Goal: Transaction & Acquisition: Purchase product/service

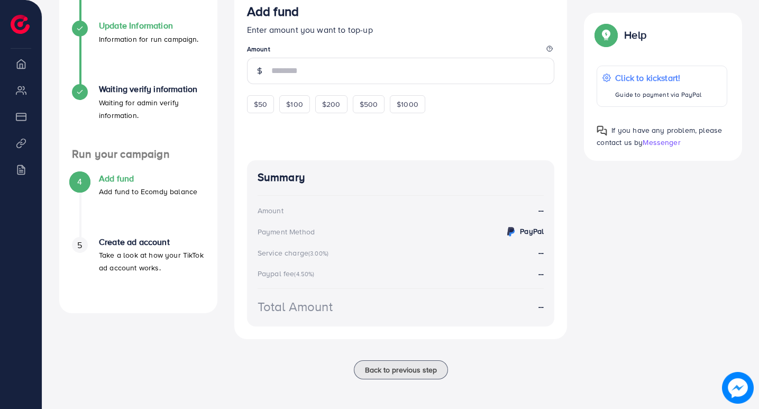
scroll to position [94, 0]
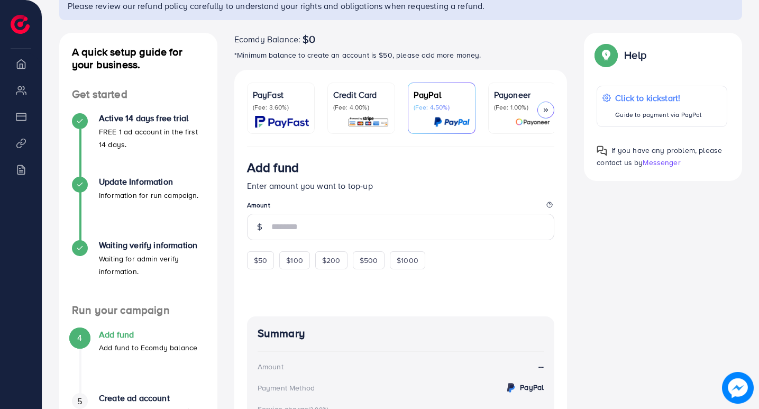
click at [23, 69] on li "Overview" at bounding box center [21, 63] width 42 height 21
click at [316, 227] on input "number" at bounding box center [412, 227] width 283 height 26
click at [550, 105] on div at bounding box center [545, 110] width 17 height 17
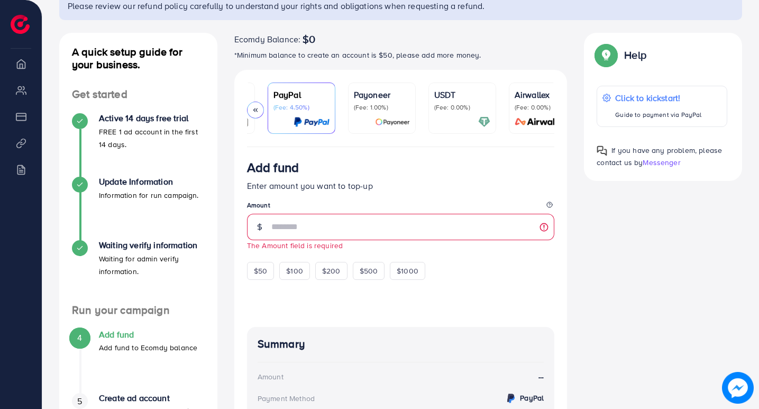
scroll to position [0, 162]
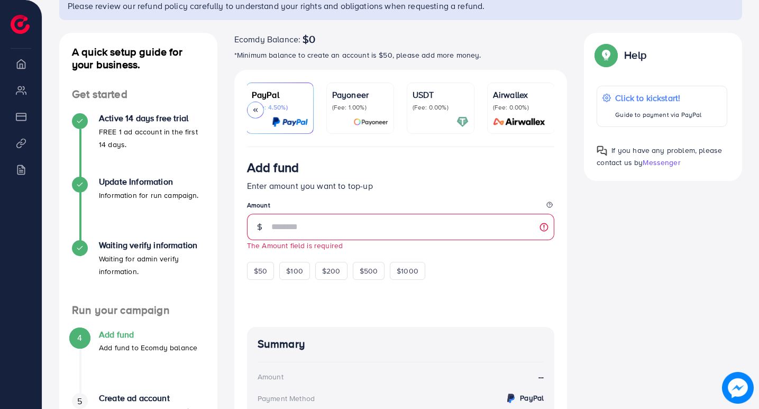
click at [444, 108] on p "(Fee: 0.00%)" at bounding box center [440, 107] width 56 height 8
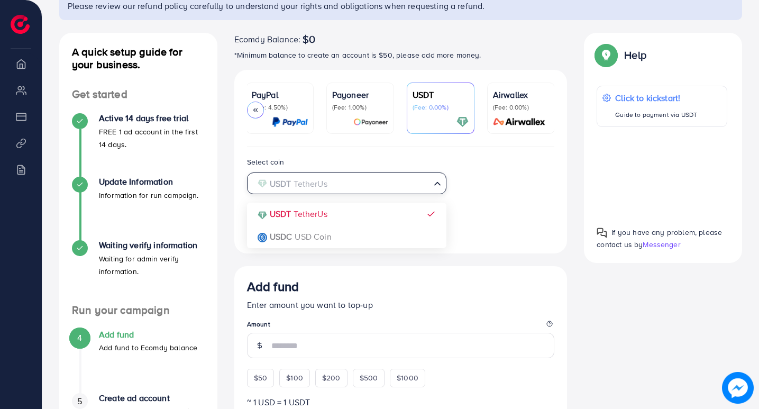
click at [416, 188] on input "Search for option" at bounding box center [341, 184] width 178 height 16
click at [426, 188] on input "Search for option" at bounding box center [341, 184] width 178 height 16
click at [367, 191] on input "Search for option" at bounding box center [341, 184] width 178 height 16
click at [469, 195] on div "Select coin USDT TetherUs Loading... USDT TetherUs USDC USD Coin Transfer netwo…" at bounding box center [400, 197] width 325 height 85
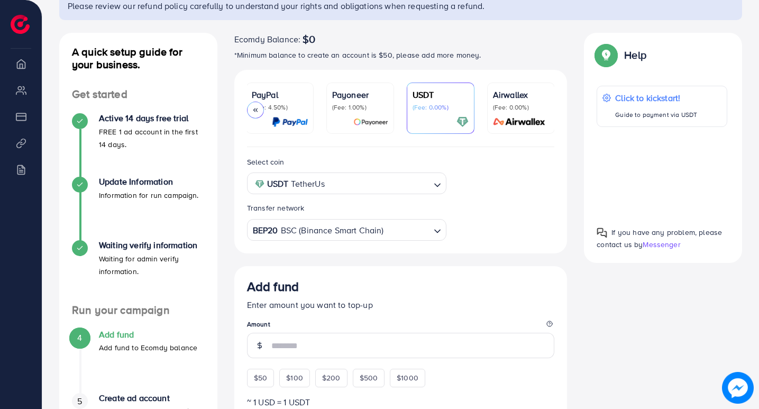
click at [421, 225] on input "Search for option" at bounding box center [407, 230] width 44 height 16
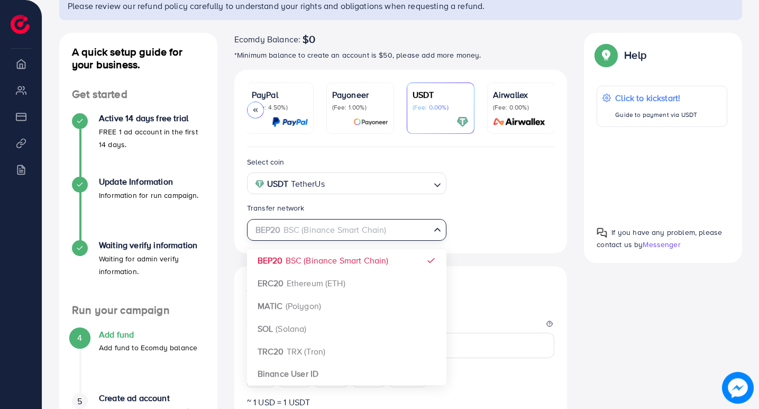
click at [419, 235] on input "Search for option" at bounding box center [341, 230] width 178 height 16
click at [436, 231] on icon "Search for option" at bounding box center [437, 229] width 11 height 11
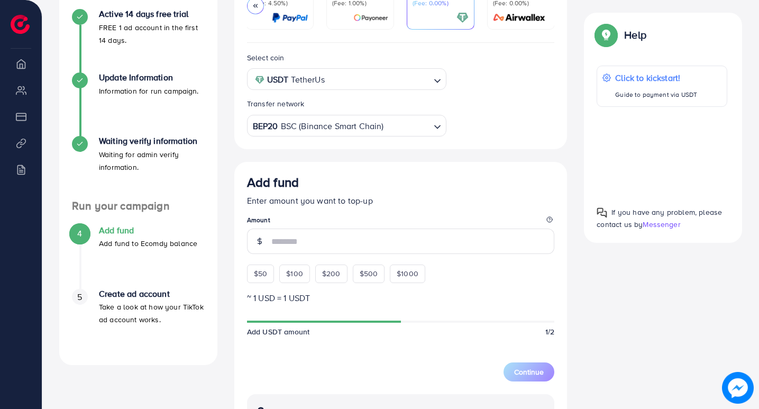
scroll to position [199, 0]
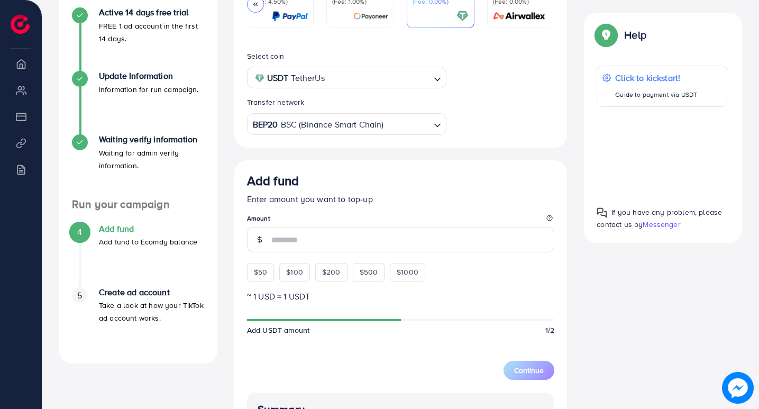
click at [86, 233] on div "4" at bounding box center [80, 232] width 16 height 16
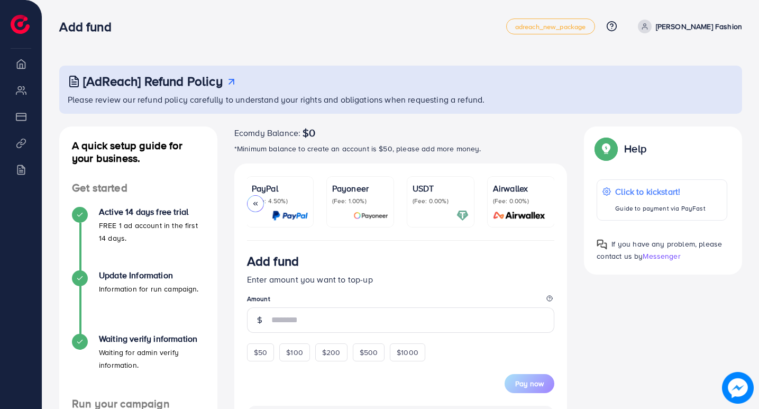
click at [22, 90] on li "My ad accounts" at bounding box center [21, 89] width 42 height 21
click at [23, 69] on li "Overview" at bounding box center [21, 63] width 42 height 21
click at [24, 112] on li "Payment" at bounding box center [21, 116] width 42 height 21
click at [24, 143] on li "Product Links" at bounding box center [21, 142] width 42 height 21
drag, startPoint x: 23, startPoint y: 171, endPoint x: 24, endPoint y: 155, distance: 16.4
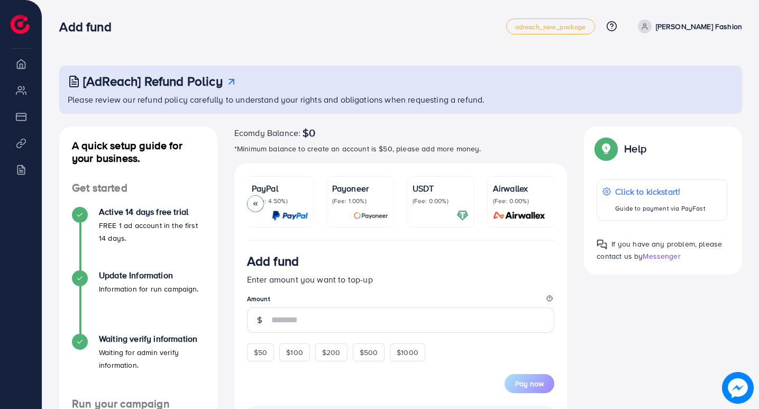
click at [23, 171] on li "Billing" at bounding box center [21, 169] width 42 height 21
click at [20, 49] on ul "Overview My ad accounts Payment Product Links Billing" at bounding box center [21, 179] width 42 height 261
click at [439, 203] on p "(Fee: 0.00%)" at bounding box center [440, 201] width 56 height 8
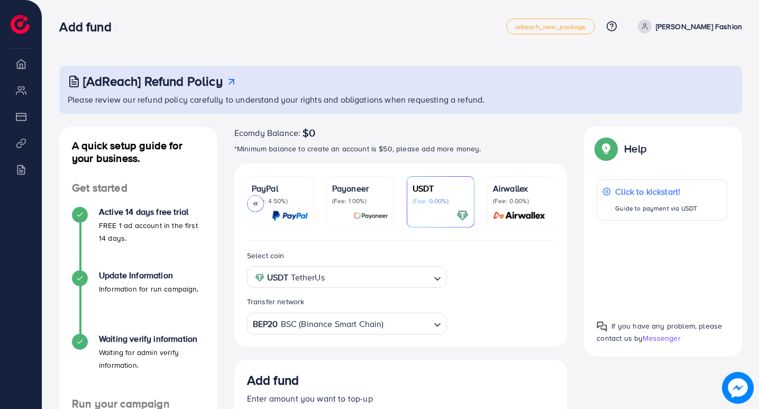
scroll to position [53, 0]
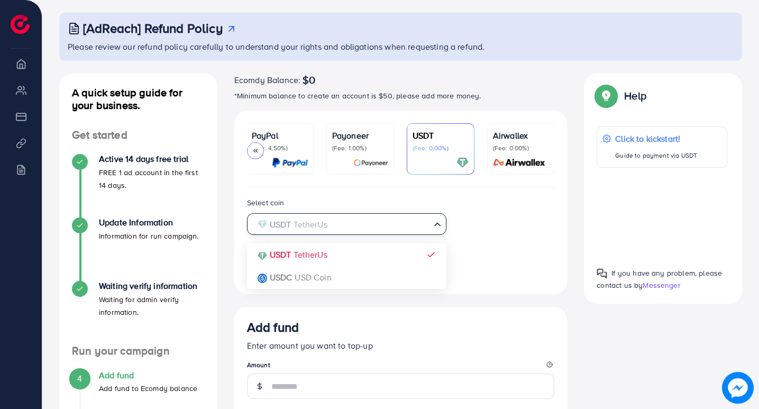
click at [383, 229] on input "Search for option" at bounding box center [341, 224] width 178 height 16
click at [426, 229] on input "Search for option" at bounding box center [341, 224] width 178 height 16
click at [441, 228] on icon "Search for option" at bounding box center [437, 224] width 11 height 11
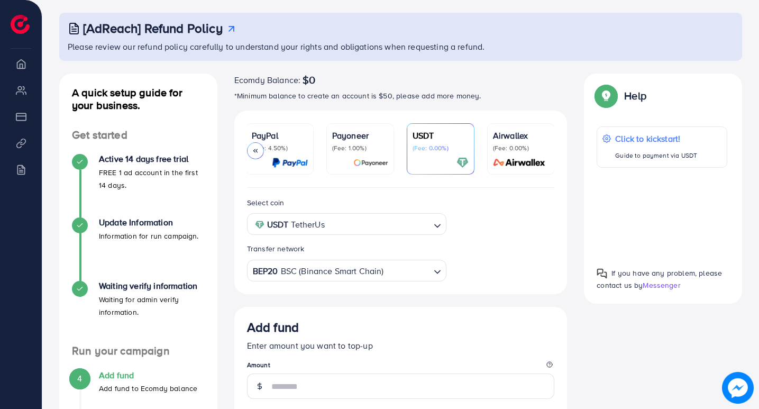
click at [397, 276] on input "Search for option" at bounding box center [407, 270] width 44 height 16
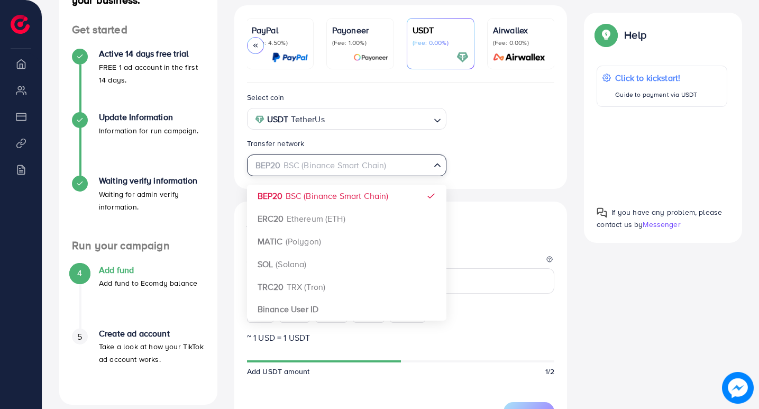
scroll to position [159, 0]
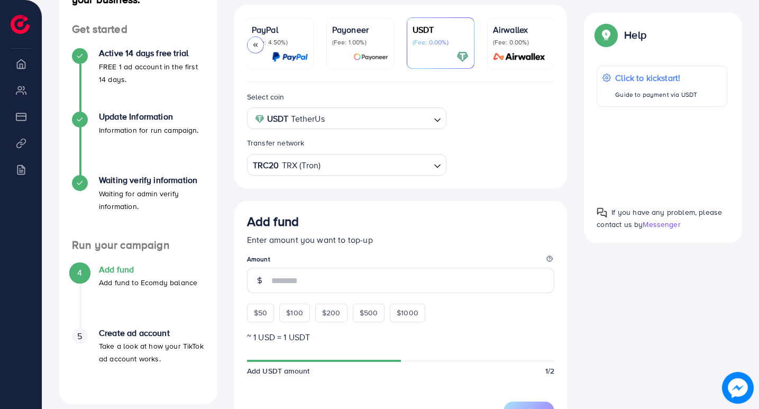
click at [346, 289] on div "Select coin USDT TetherUs Loading... Transfer network TRC20 TRX (Tron) Loading.…" at bounding box center [400, 369] width 333 height 575
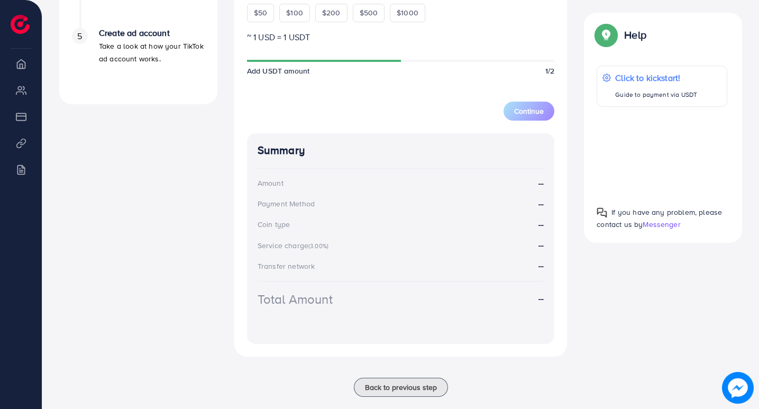
scroll to position [478, 0]
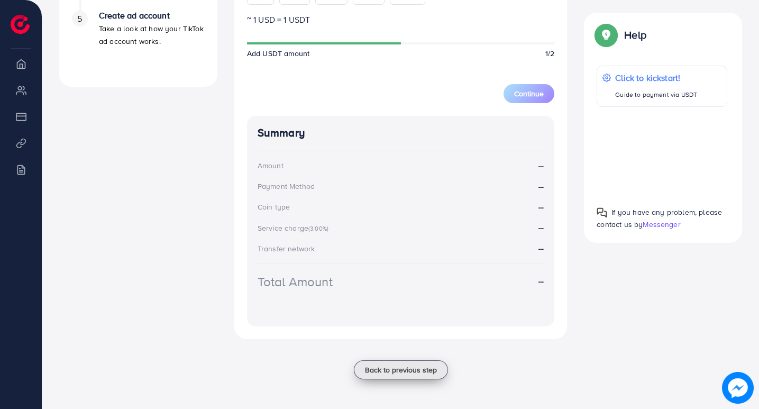
click at [395, 372] on span "Back to previous step" at bounding box center [401, 369] width 72 height 11
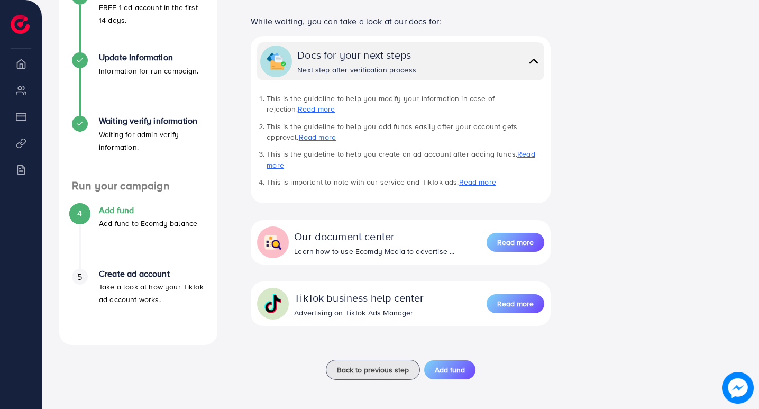
scroll to position [218, 0]
click at [379, 366] on span "Back to previous step" at bounding box center [373, 369] width 72 height 11
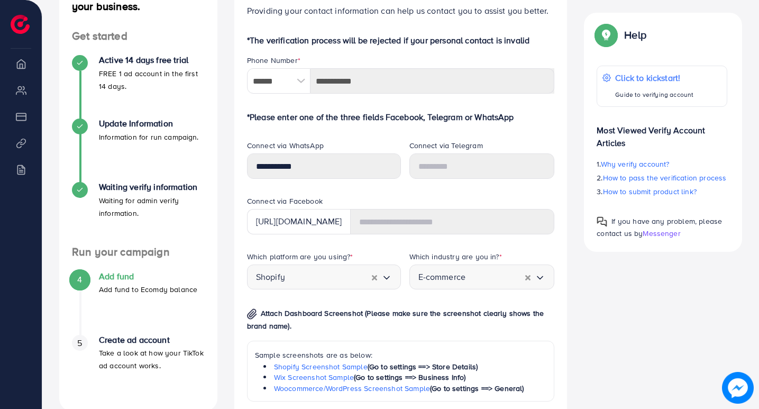
scroll to position [159, 0]
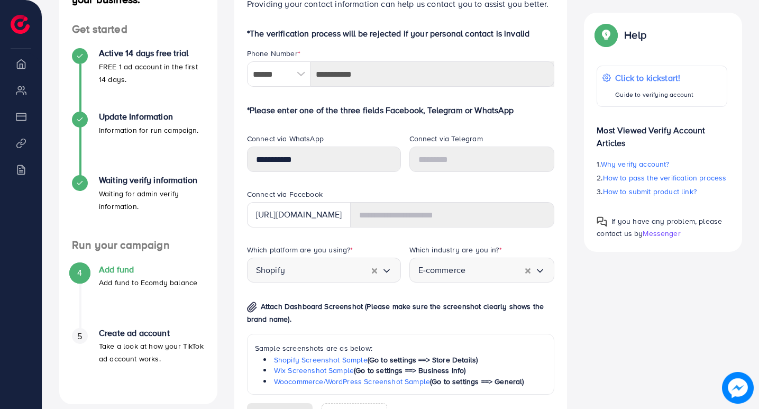
click at [391, 272] on icon "Search for option" at bounding box center [386, 270] width 11 height 11
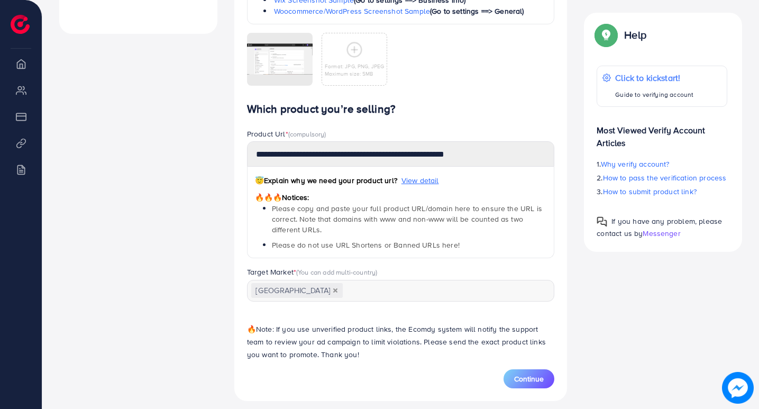
scroll to position [538, 0]
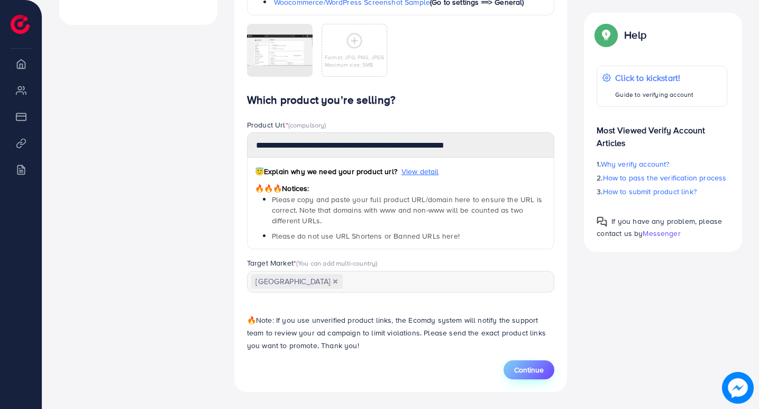
click at [530, 368] on span "Continue" at bounding box center [529, 369] width 30 height 11
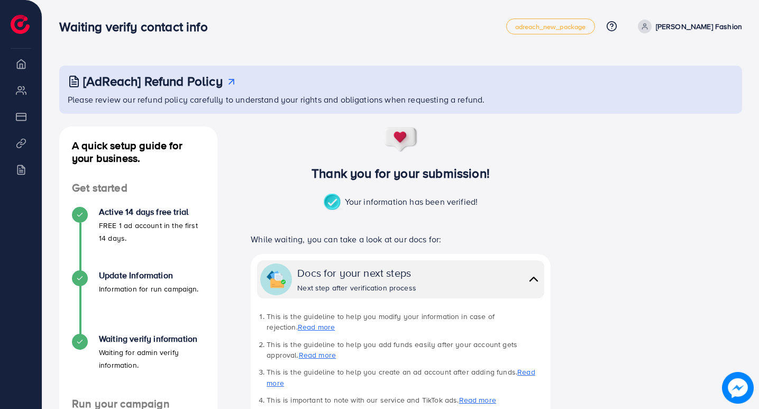
click at [702, 28] on p "[PERSON_NAME] Fashion" at bounding box center [699, 26] width 86 height 13
click at [696, 31] on p "[PERSON_NAME] Fashion" at bounding box center [699, 26] width 86 height 13
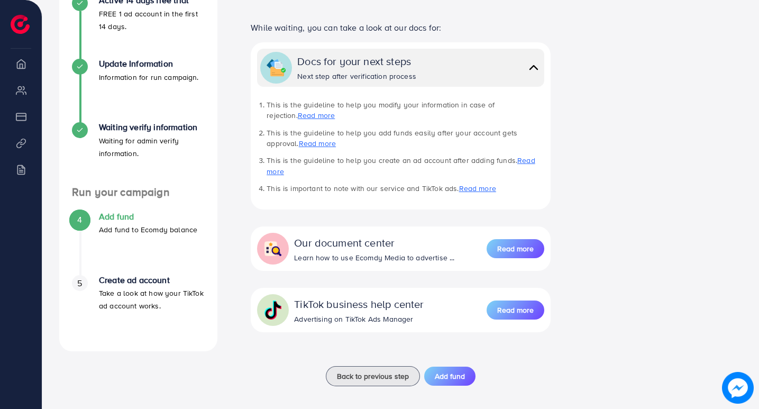
scroll to position [218, 0]
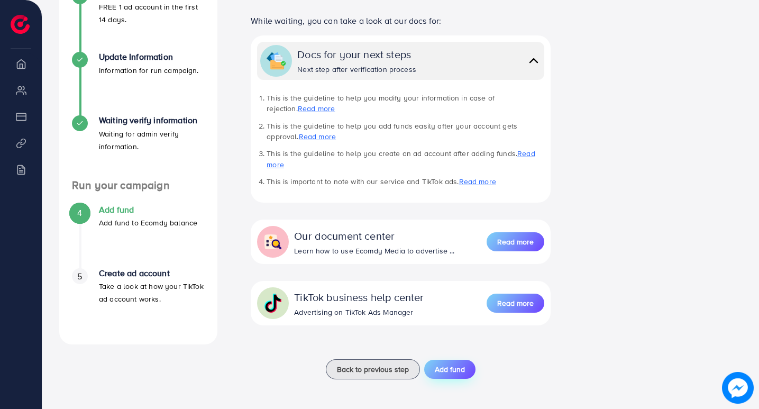
click at [449, 373] on span "Add fund" at bounding box center [450, 369] width 30 height 11
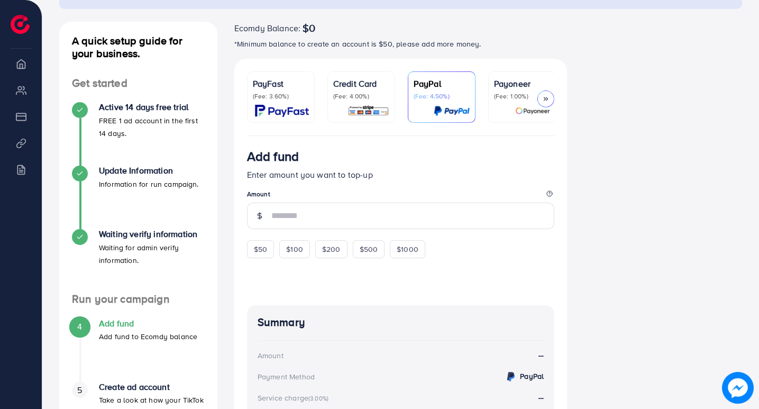
scroll to position [106, 0]
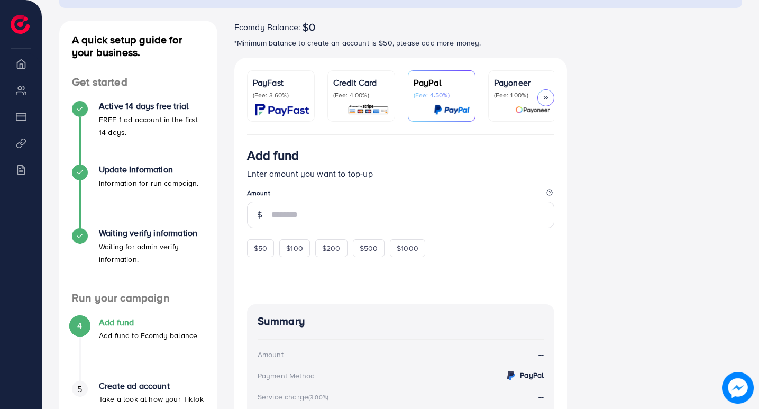
click at [543, 98] on icon at bounding box center [545, 97] width 7 height 7
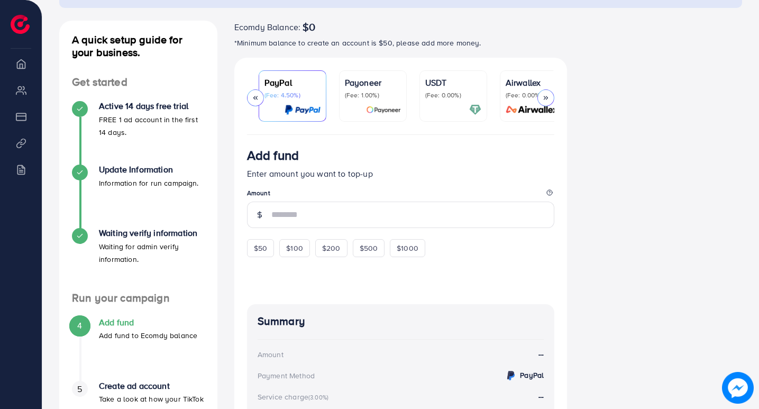
scroll to position [0, 162]
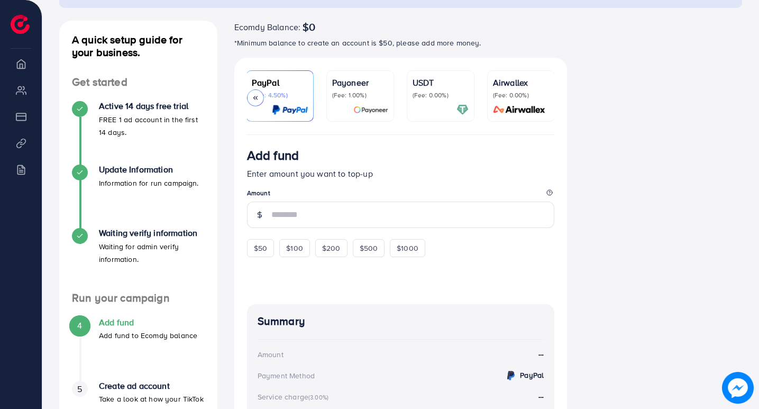
click at [543, 98] on p "(Fee: 0.00%)" at bounding box center [521, 95] width 56 height 8
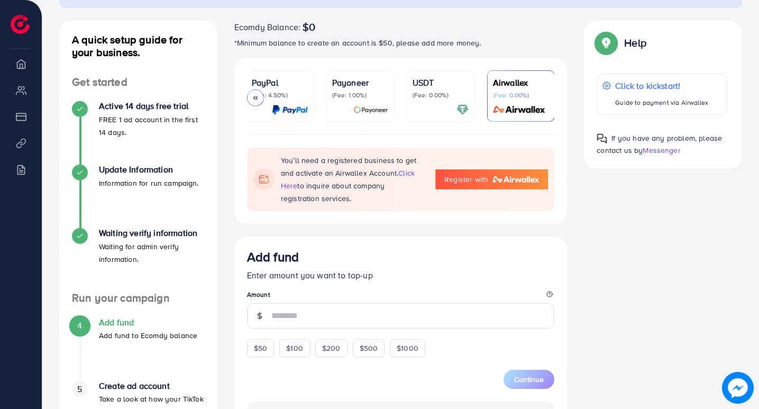
click at [442, 100] on div "USDT (Fee: 0.00%)" at bounding box center [440, 96] width 56 height 40
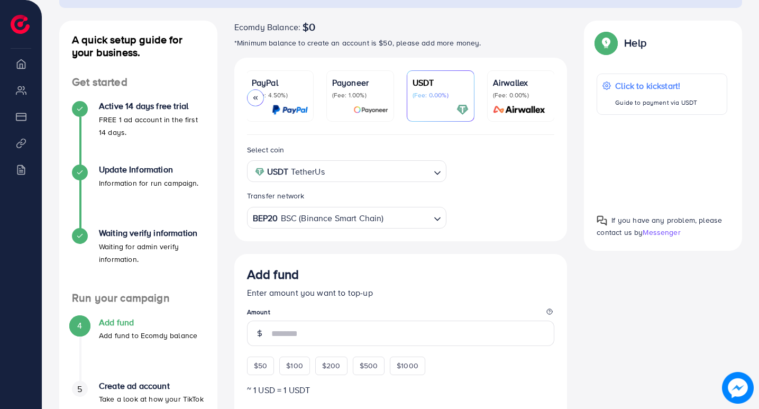
click at [403, 176] on input "Search for option" at bounding box center [379, 171] width 102 height 16
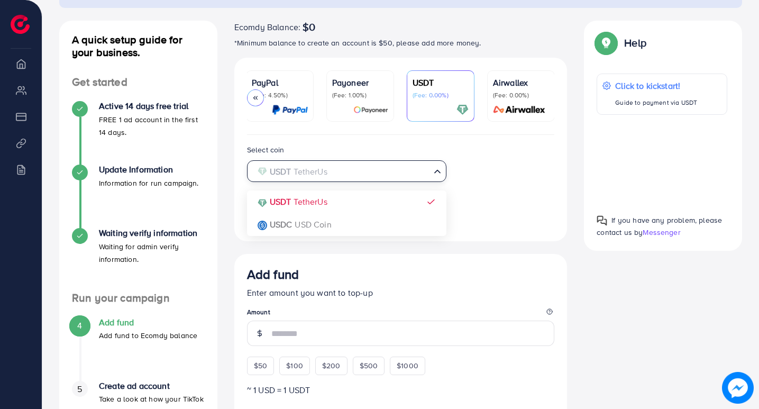
click at [403, 176] on input "Search for option" at bounding box center [341, 171] width 178 height 16
click at [438, 177] on icon "Search for option" at bounding box center [437, 171] width 11 height 11
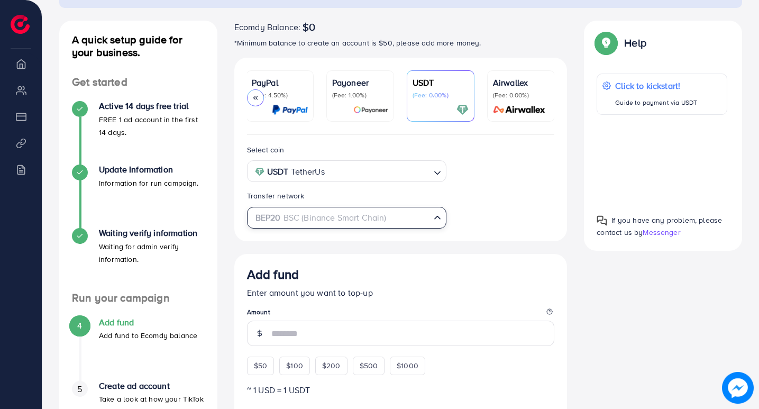
click at [436, 223] on icon "Search for option" at bounding box center [437, 217] width 11 height 11
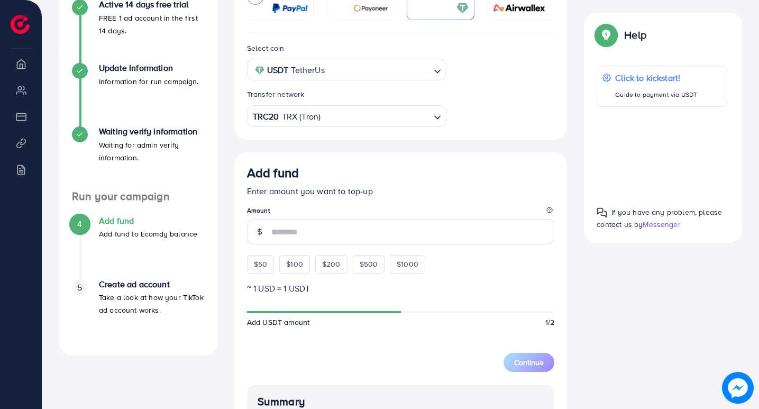
scroll to position [211, 0]
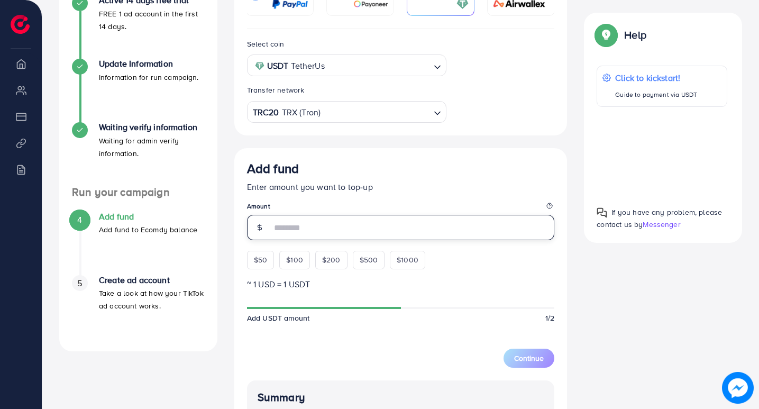
click at [346, 235] on input "number" at bounding box center [412, 227] width 283 height 25
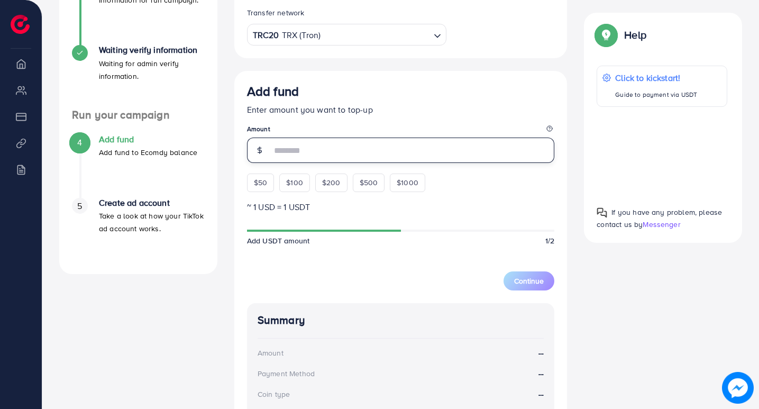
scroll to position [264, 0]
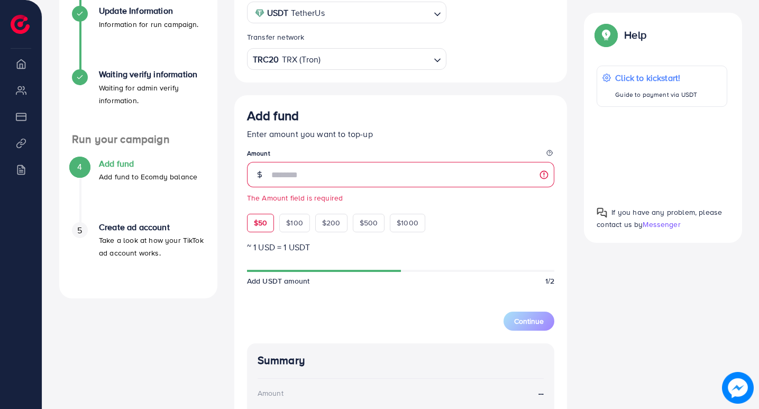
click at [262, 205] on div "Add fund Enter amount you want to top-up Amount The Amount field is required $5…" at bounding box center [401, 170] width 308 height 124
drag, startPoint x: 303, startPoint y: 161, endPoint x: 298, endPoint y: 177, distance: 16.9
click at [301, 169] on fieldset "Amount The Amount field is required" at bounding box center [401, 176] width 308 height 54
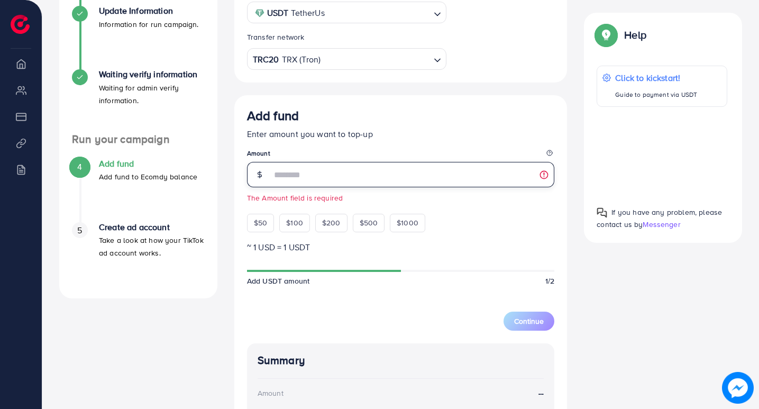
click at [297, 179] on input "number" at bounding box center [412, 174] width 283 height 25
type input "**"
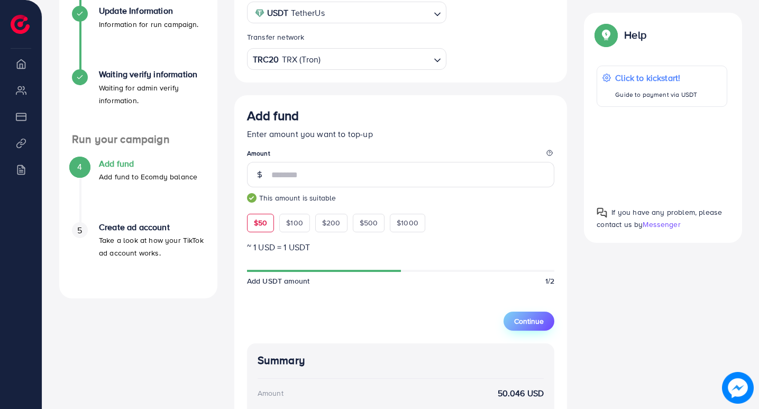
click at [534, 322] on span "Continue" at bounding box center [529, 321] width 30 height 11
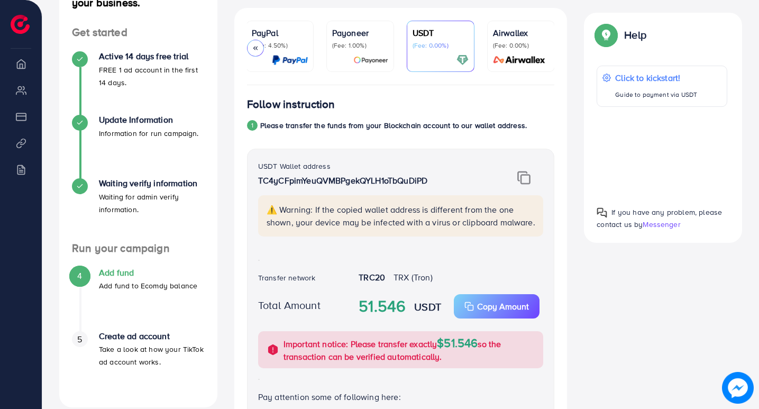
scroll to position [0, 0]
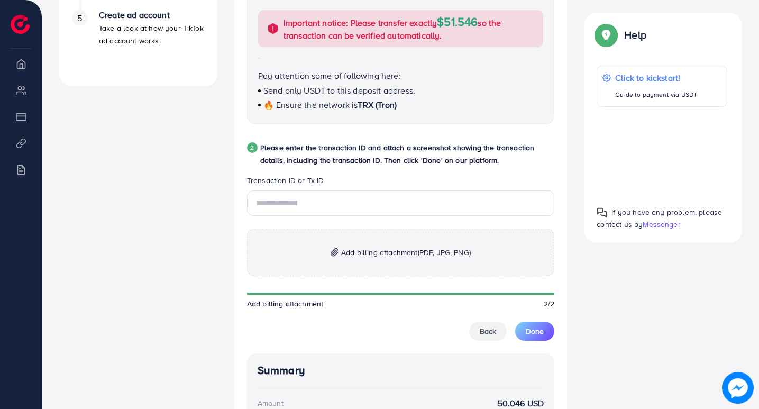
scroll to position [582, 0]
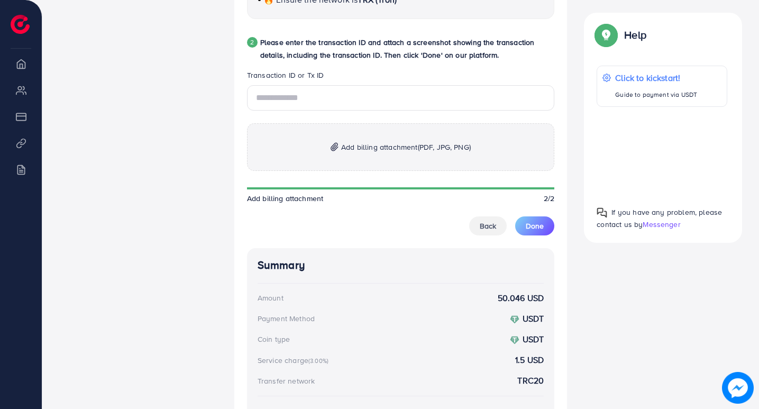
click at [387, 152] on span "Add billing attachment (PDF, JPG, PNG)" at bounding box center [406, 147] width 130 height 13
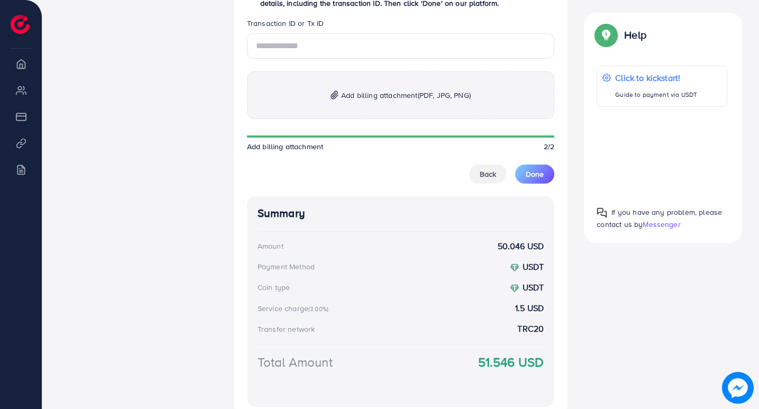
scroll to position [717, 0]
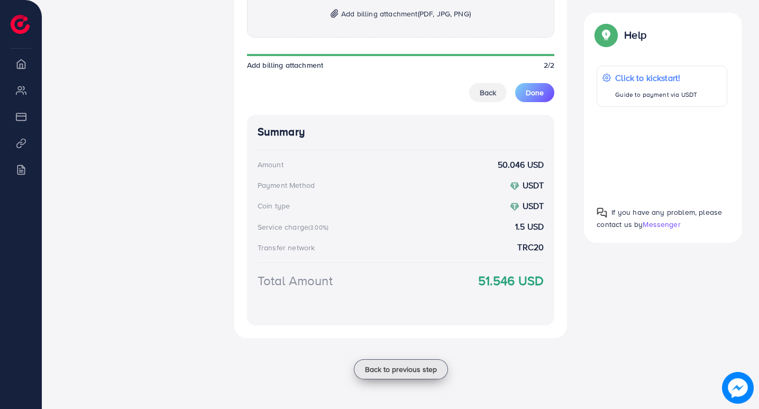
click at [416, 372] on span "Back to previous step" at bounding box center [401, 369] width 72 height 11
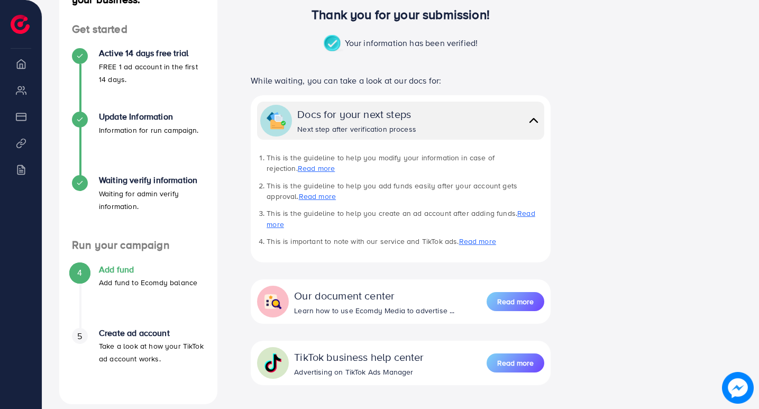
scroll to position [218, 0]
